Goal: Register for event/course

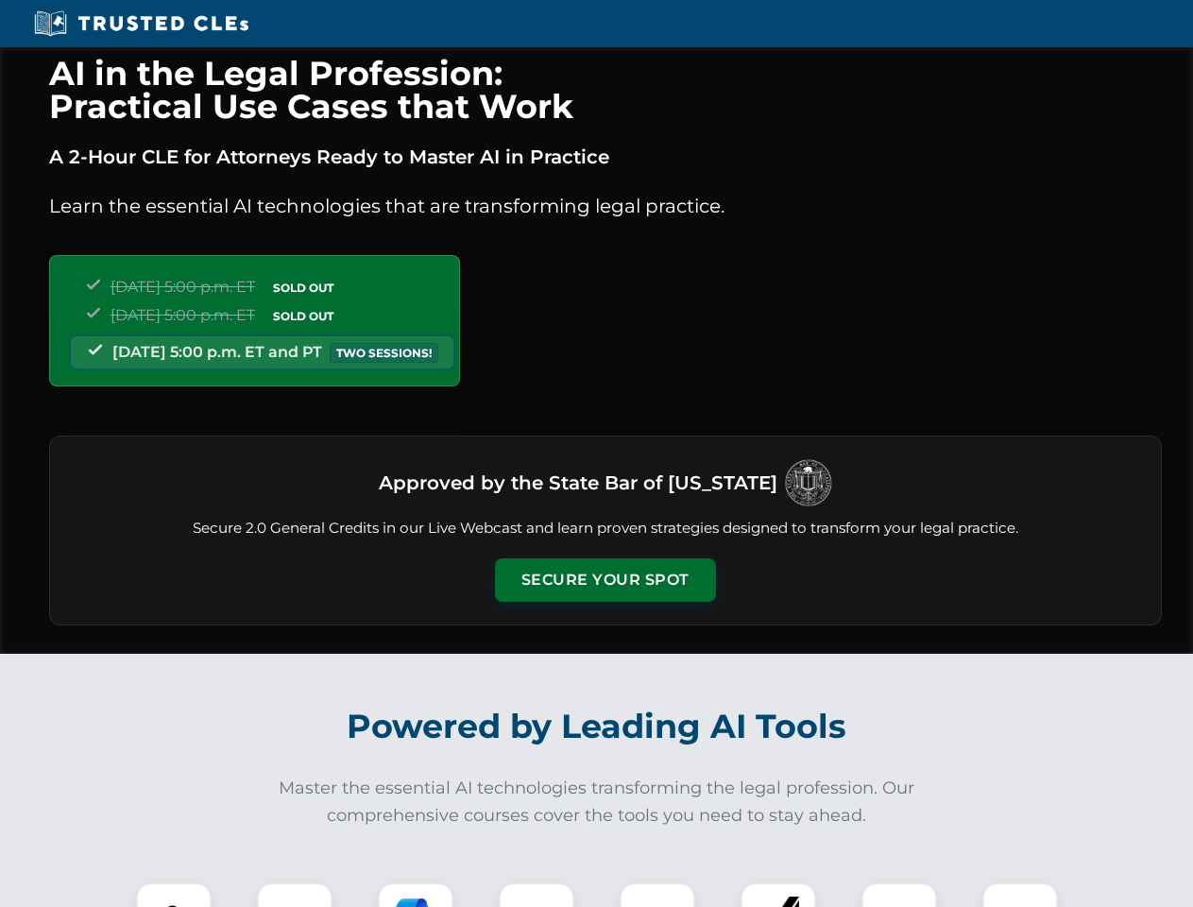
click at [605, 580] on button "Secure Your Spot" at bounding box center [605, 579] width 221 height 43
